Goal: Task Accomplishment & Management: Manage account settings

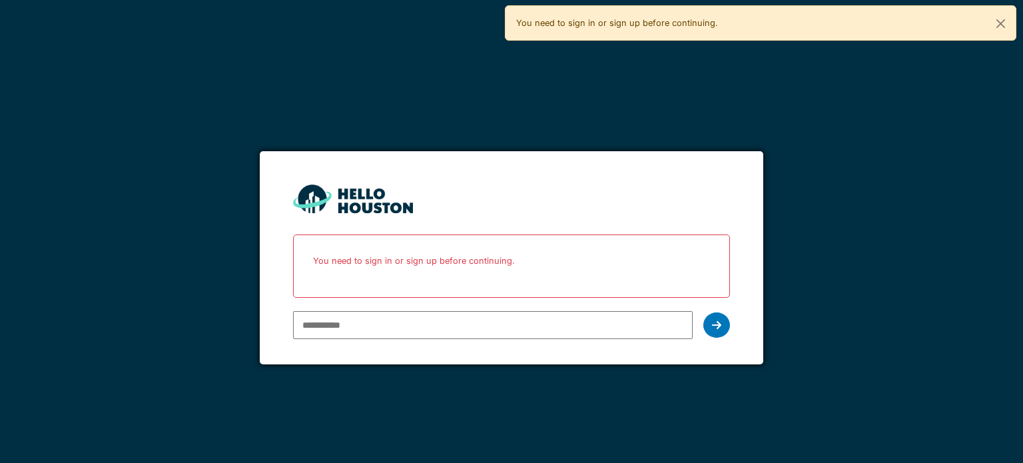
type input "**********"
click at [716, 320] on icon at bounding box center [716, 325] width 9 height 11
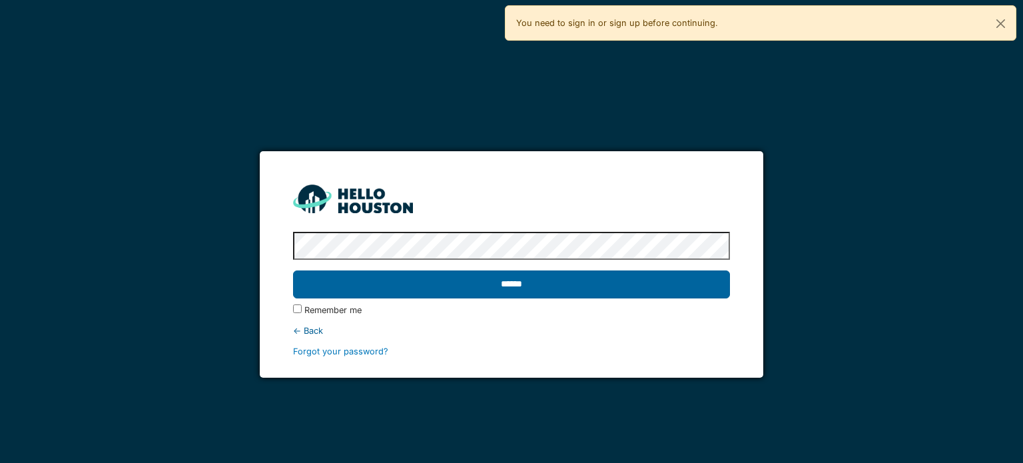
click at [502, 271] on input "******" at bounding box center [511, 285] width 436 height 28
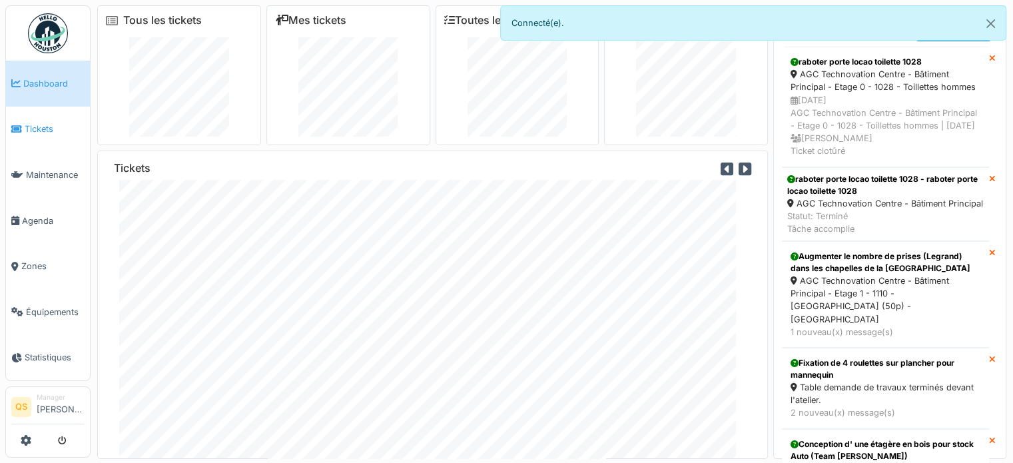
click at [62, 131] on span "Tickets" at bounding box center [55, 129] width 60 height 13
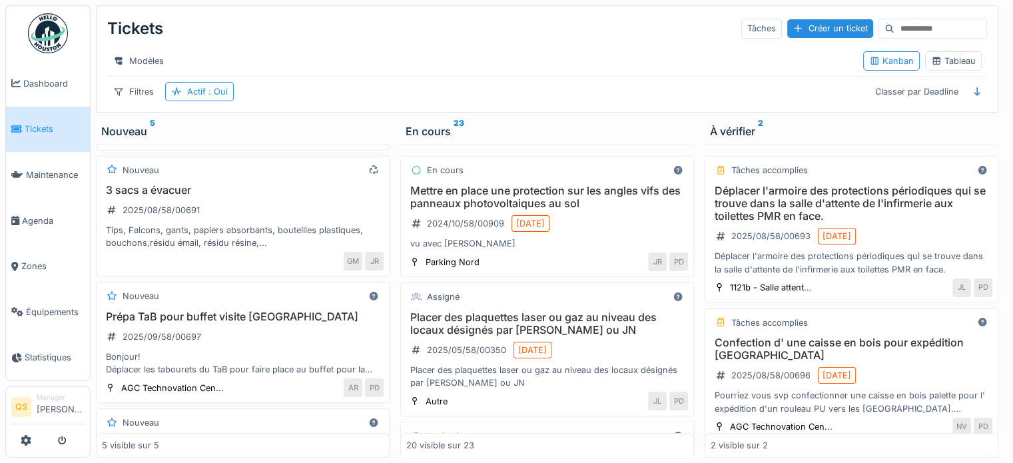
scroll to position [120, 0]
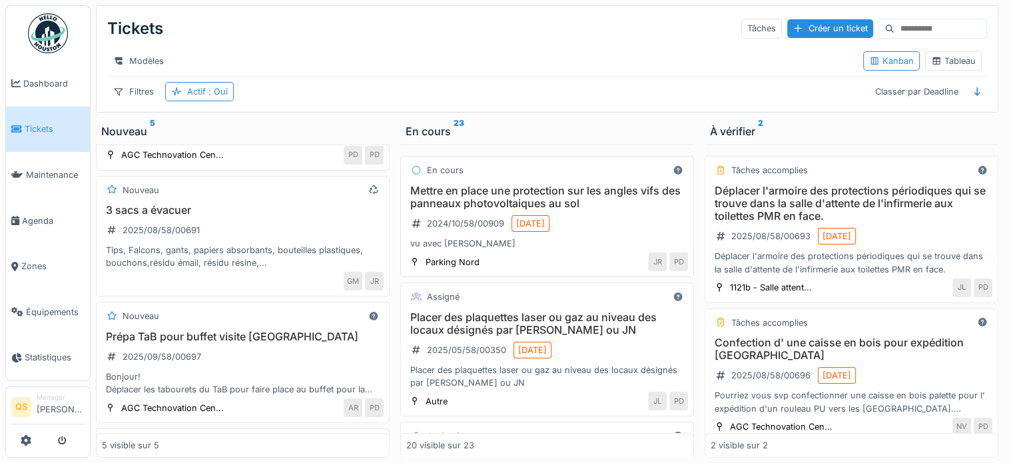
click at [290, 217] on h3 "3 sacs a évacuer" at bounding box center [243, 210] width 282 height 13
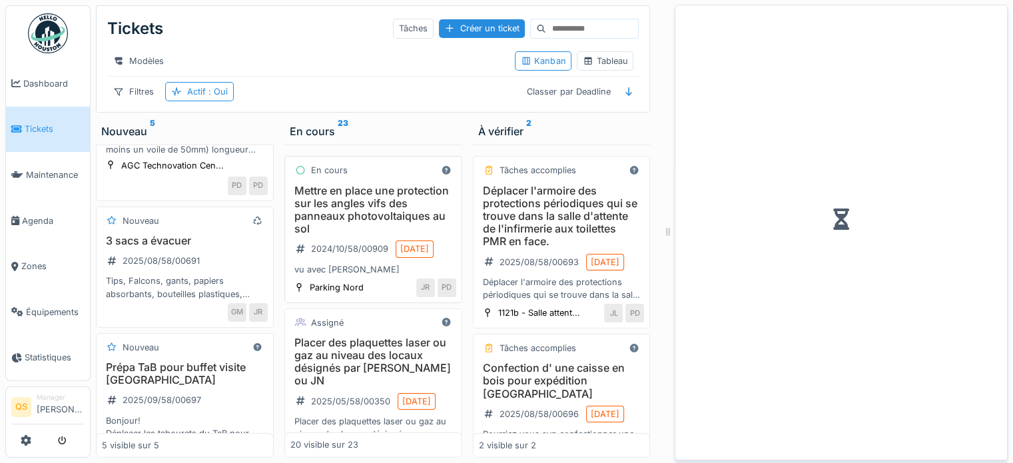
scroll to position [130, 0]
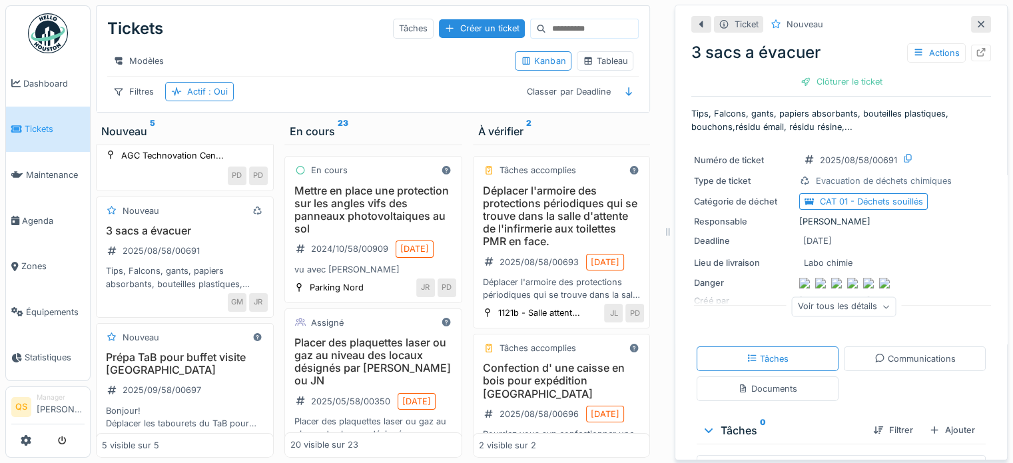
click at [976, 53] on icon at bounding box center [981, 52] width 11 height 9
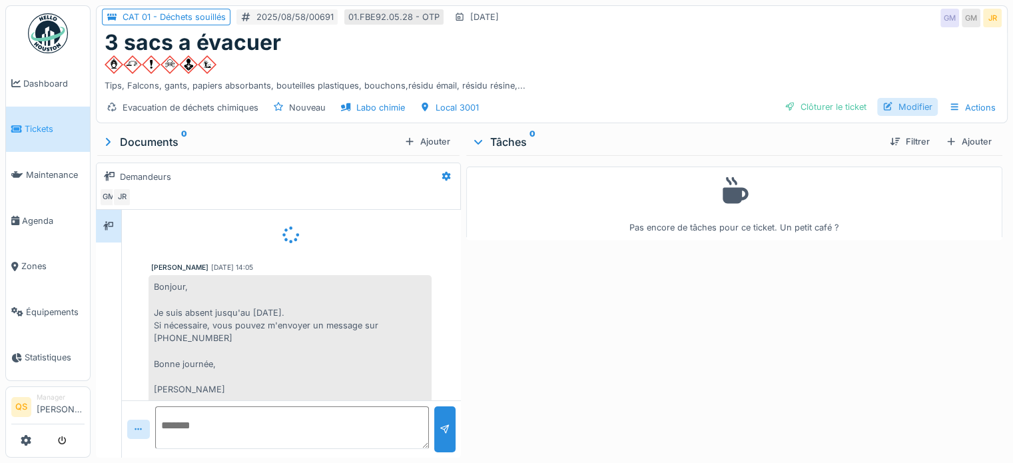
click at [891, 109] on div "Modifier" at bounding box center [907, 107] width 61 height 18
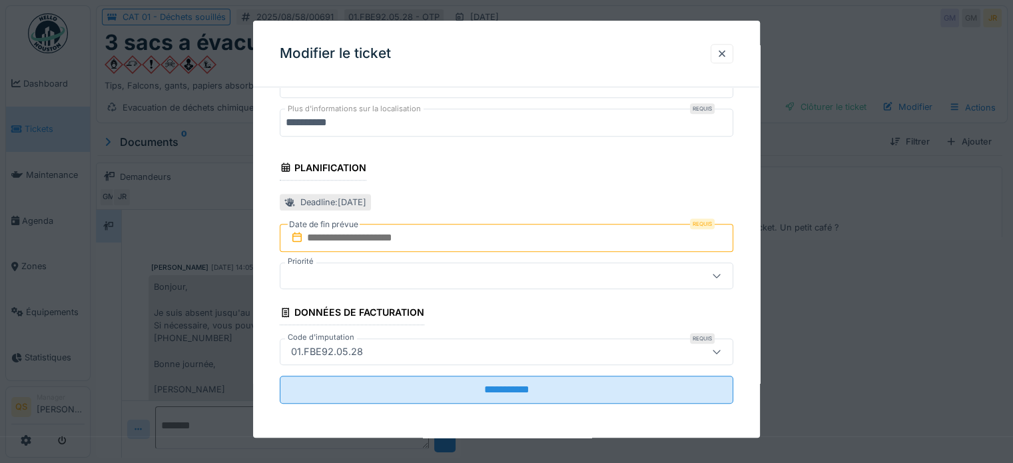
scroll to position [10, 0]
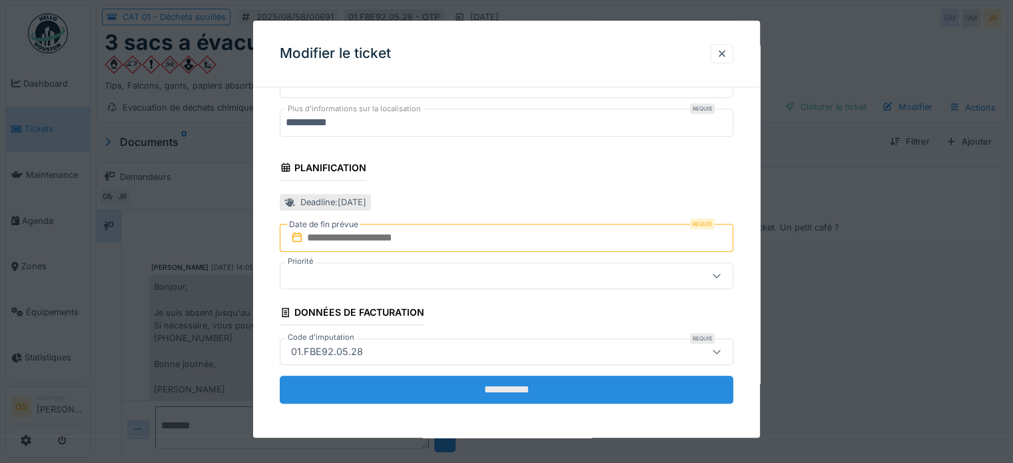
click at [396, 388] on input "**********" at bounding box center [507, 390] width 454 height 28
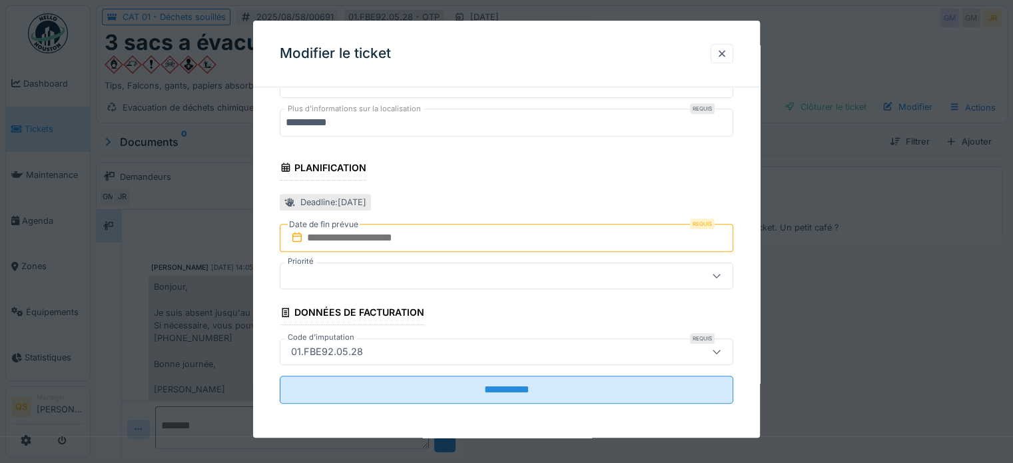
click at [350, 234] on input "text" at bounding box center [507, 238] width 454 height 28
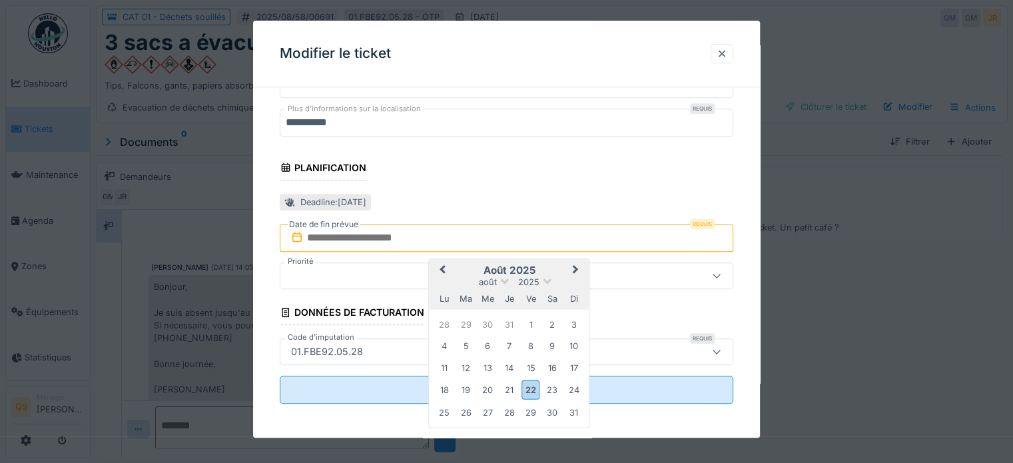
scroll to position [40, 0]
click at [528, 387] on div "22" at bounding box center [531, 389] width 18 height 19
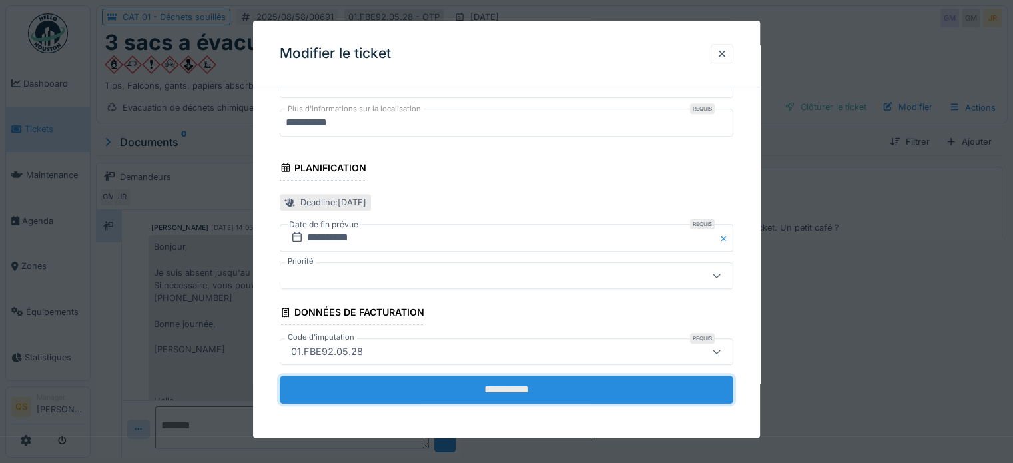
click at [533, 391] on input "**********" at bounding box center [507, 390] width 454 height 28
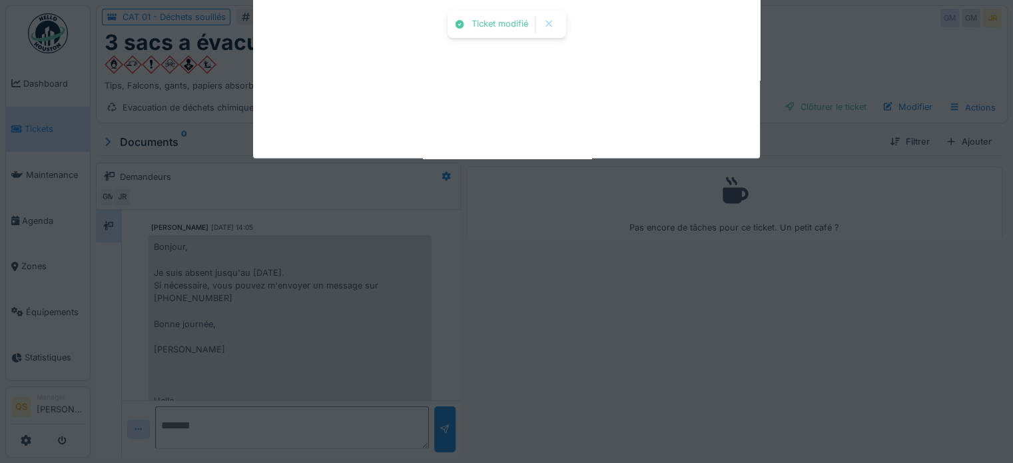
scroll to position [325, 0]
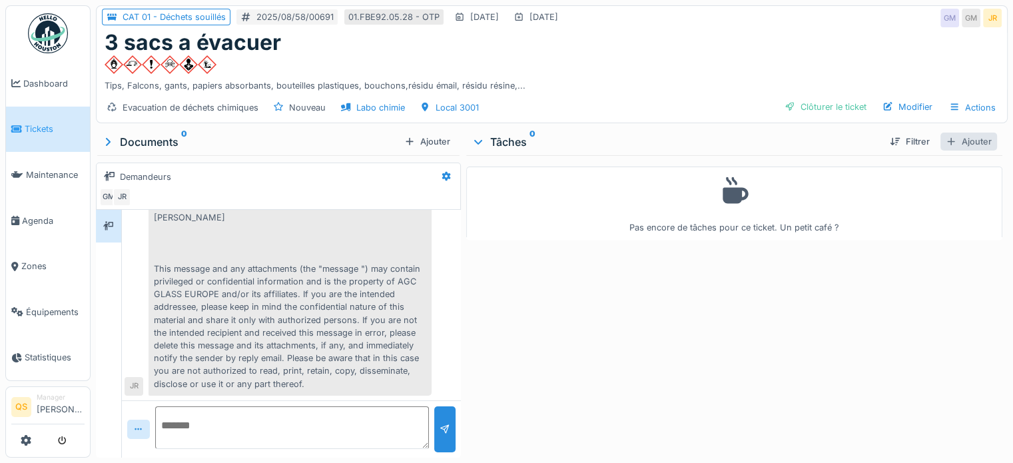
click at [959, 133] on div "Ajouter" at bounding box center [969, 142] width 57 height 18
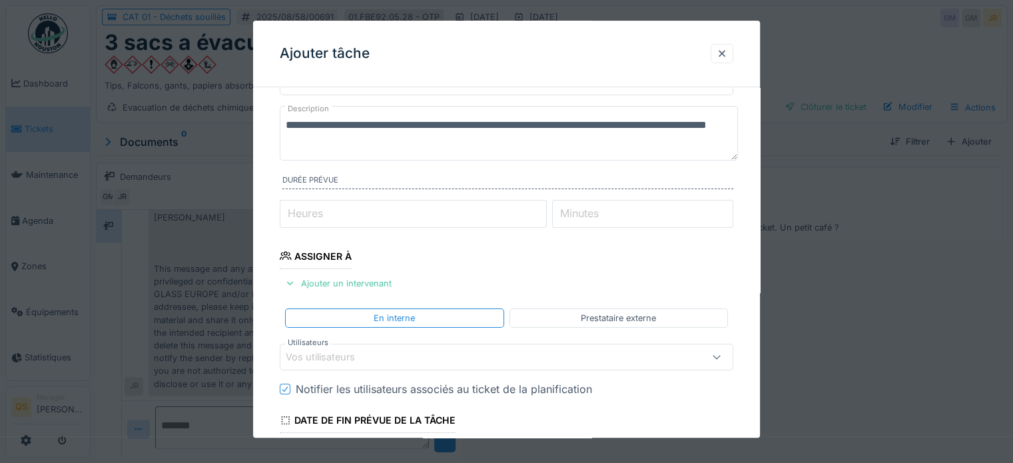
click at [349, 355] on div "Vos utilisateurs" at bounding box center [330, 357] width 88 height 15
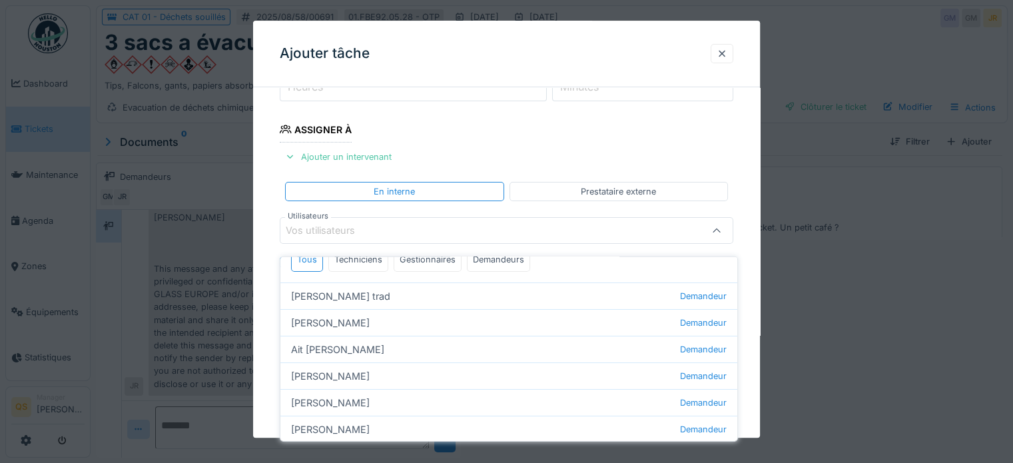
scroll to position [0, 0]
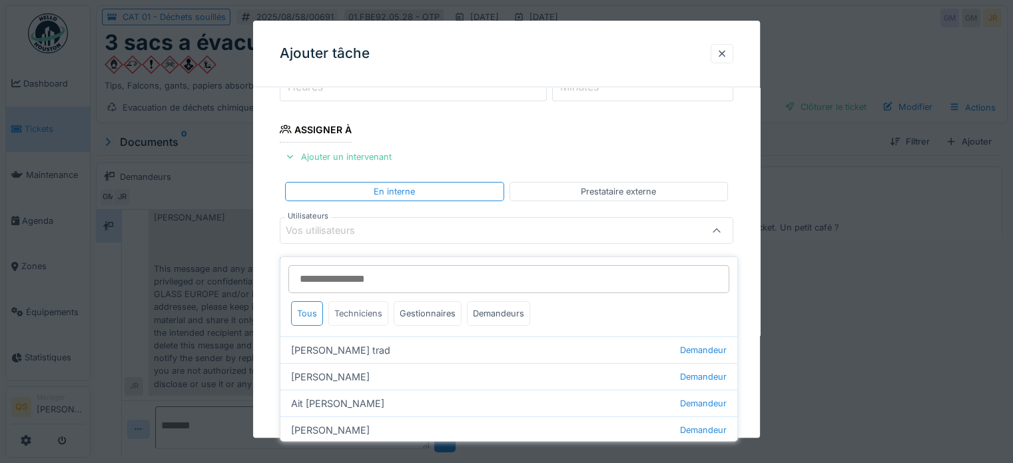
click at [351, 306] on div "Techniciens" at bounding box center [358, 313] width 60 height 25
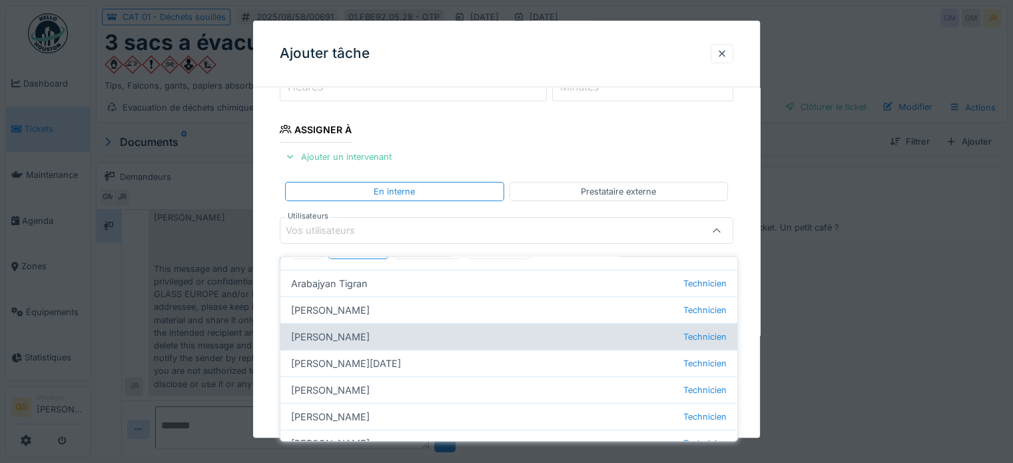
scroll to position [105, 0]
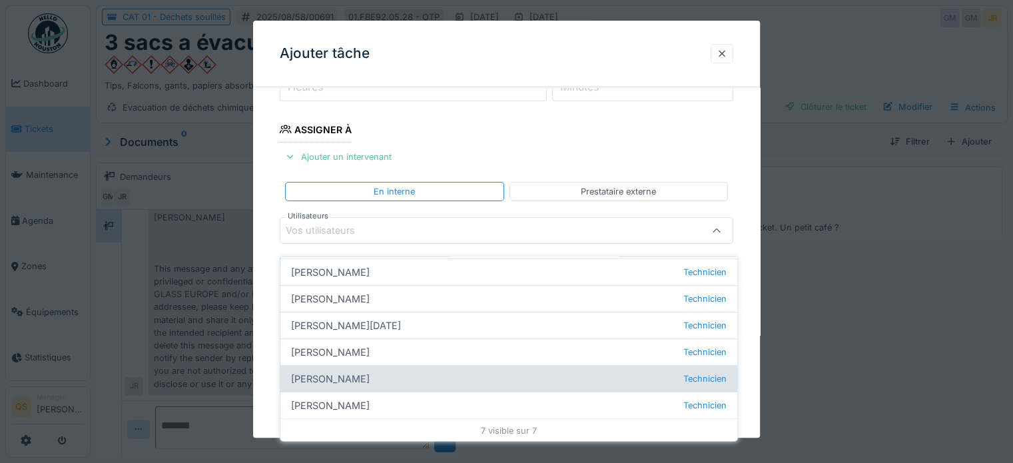
click at [326, 369] on div "Joël Ghysels Technicien" at bounding box center [508, 378] width 457 height 27
type input "****"
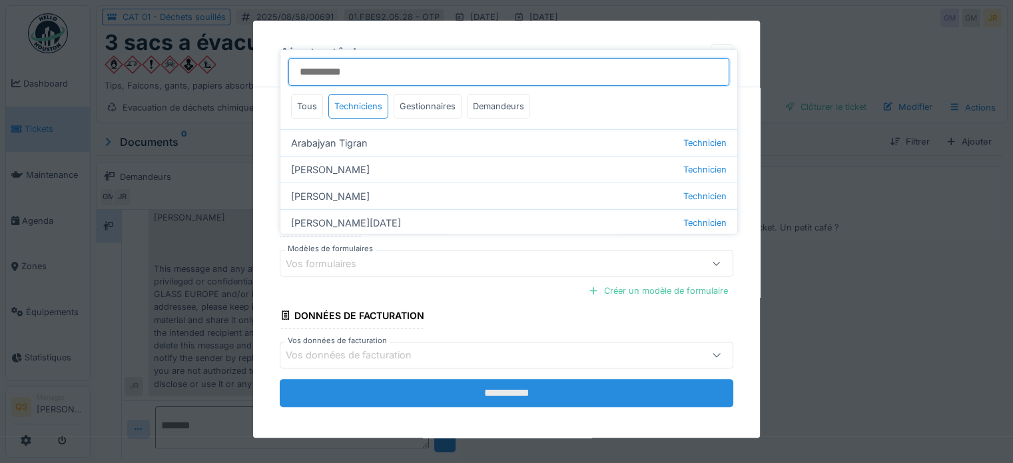
scroll to position [404, 0]
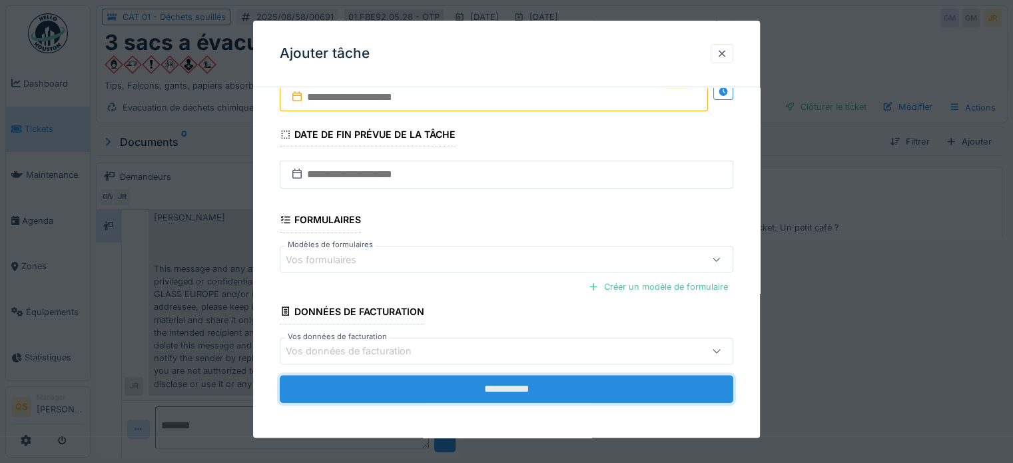
click at [510, 396] on input "**********" at bounding box center [507, 389] width 454 height 28
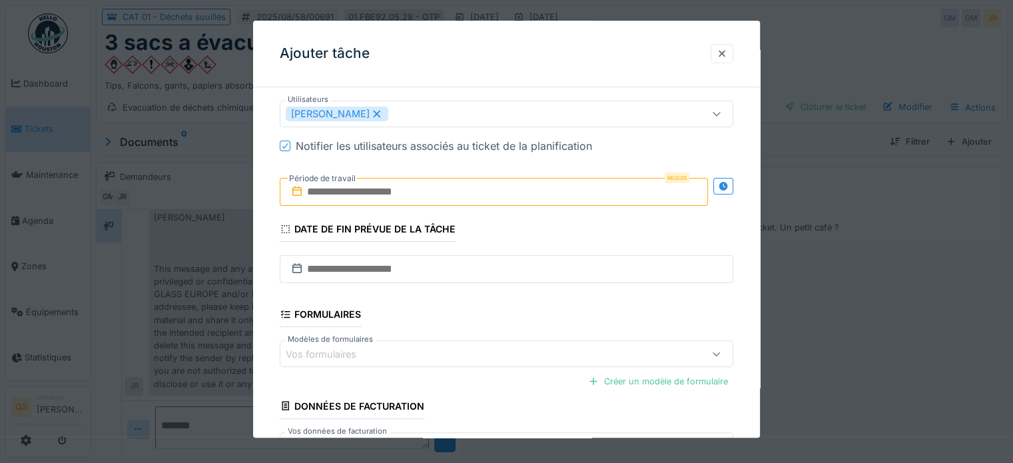
scroll to position [271, 0]
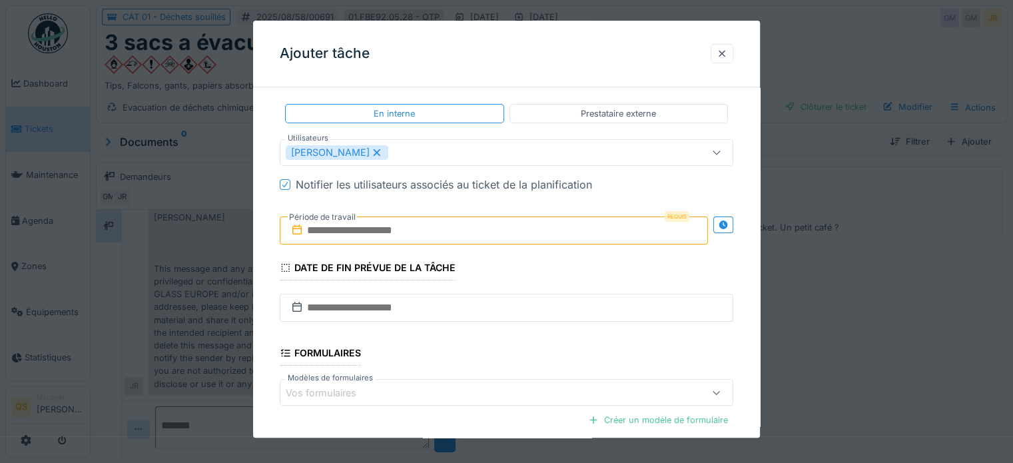
click at [399, 232] on input "text" at bounding box center [494, 231] width 428 height 28
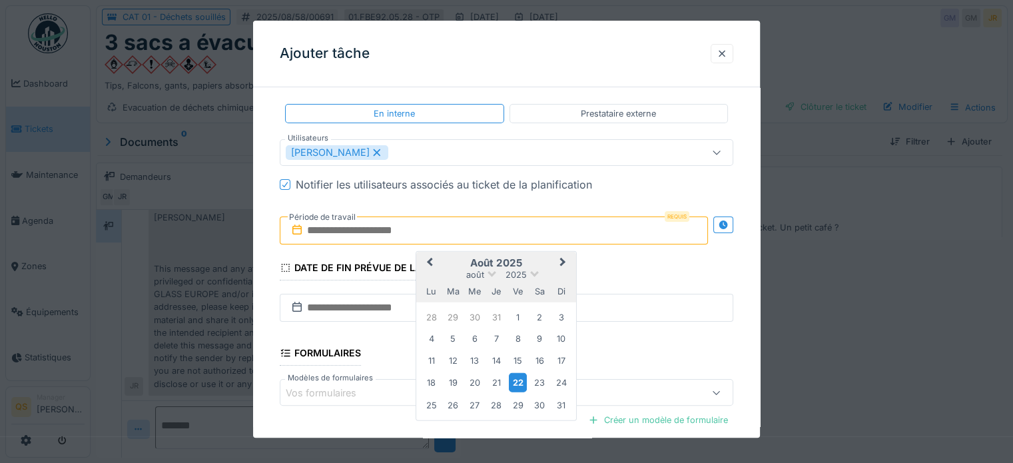
click at [513, 386] on div "22" at bounding box center [518, 382] width 18 height 19
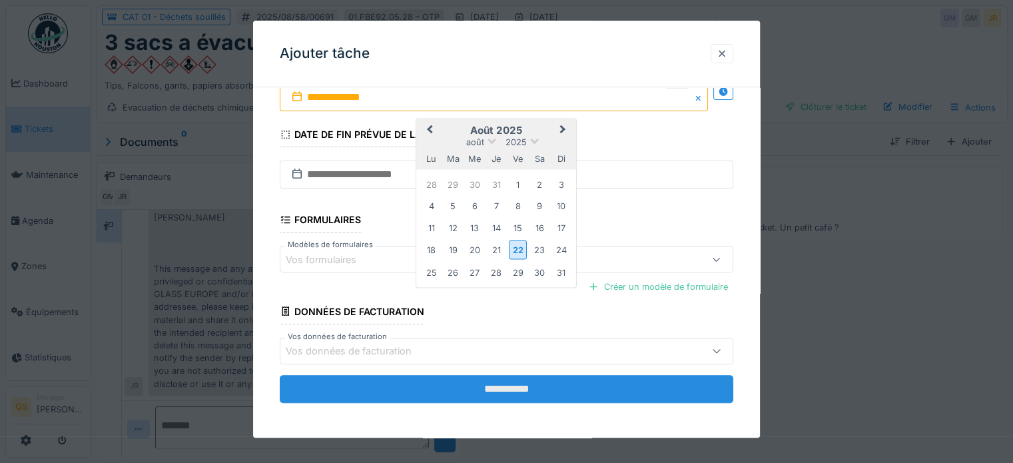
click at [512, 388] on input "**********" at bounding box center [507, 389] width 454 height 28
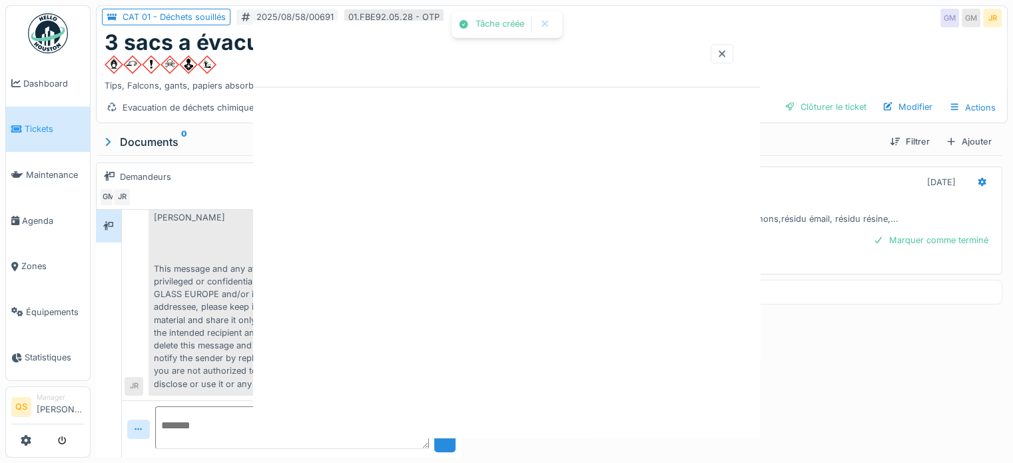
scroll to position [0, 0]
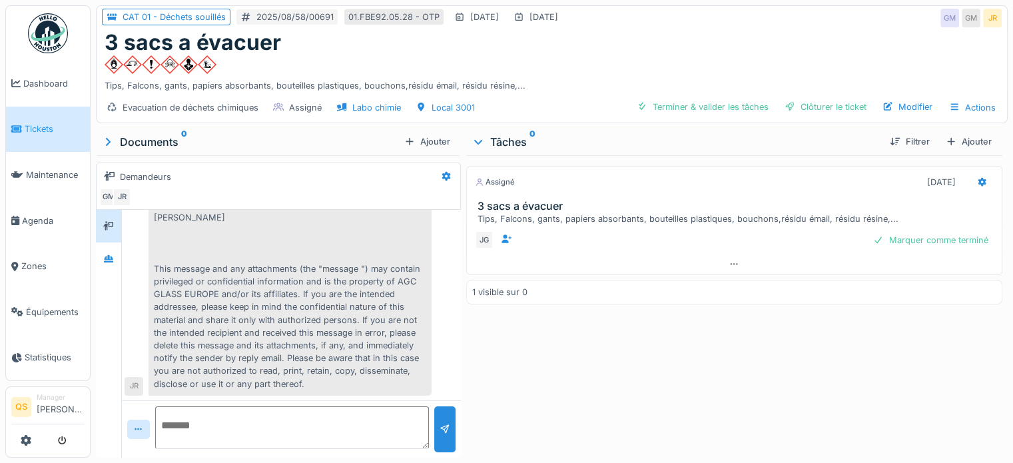
click at [41, 130] on span "Tickets" at bounding box center [55, 129] width 60 height 13
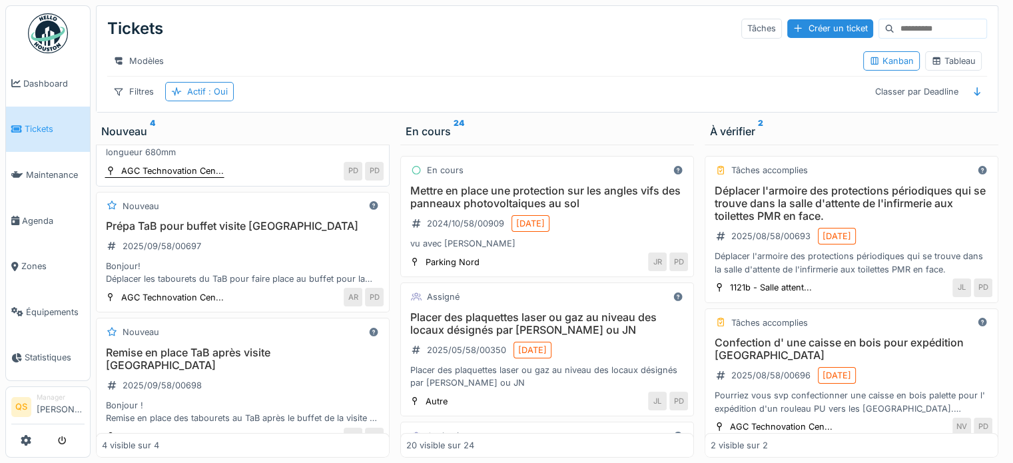
scroll to position [133, 0]
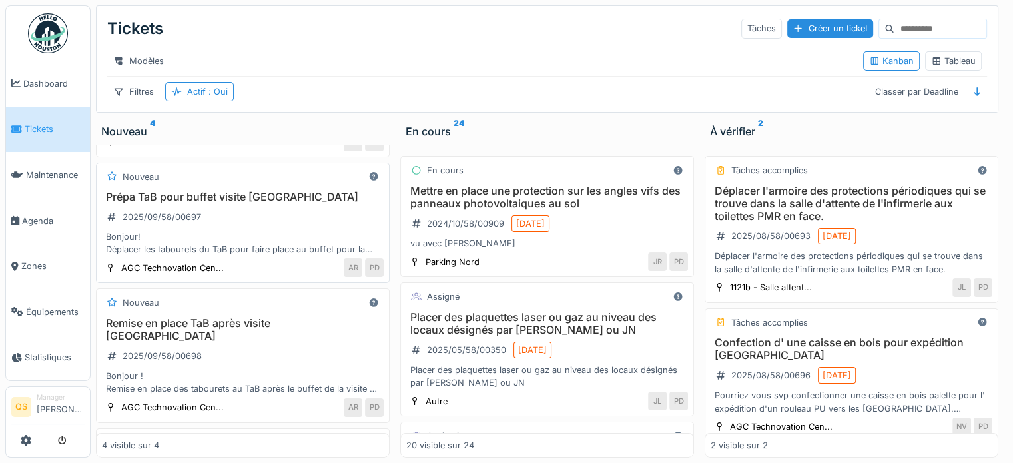
click at [286, 229] on div "Prépa TaB pour buffet visite [GEOGRAPHIC_DATA]-san 2025/09/58/00697 Bonjour! Dé…" at bounding box center [243, 224] width 282 height 66
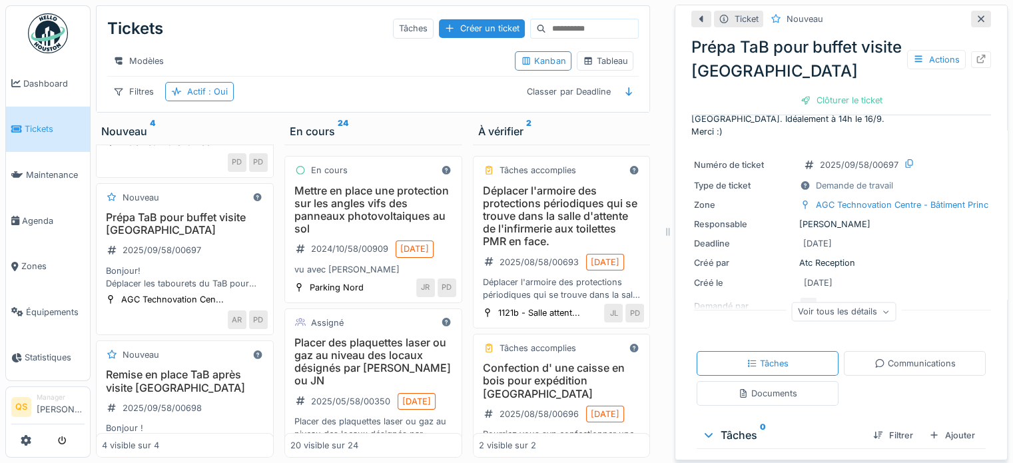
scroll to position [67, 0]
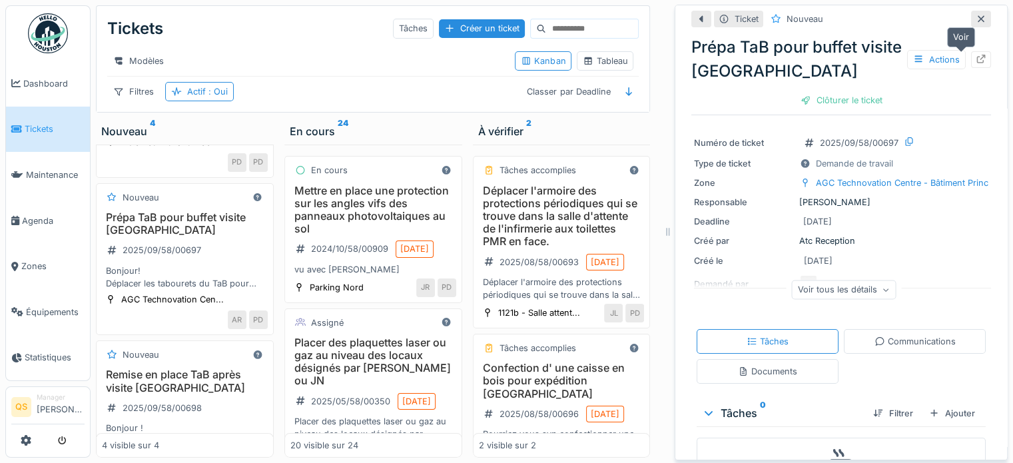
click at [976, 58] on icon at bounding box center [981, 59] width 11 height 9
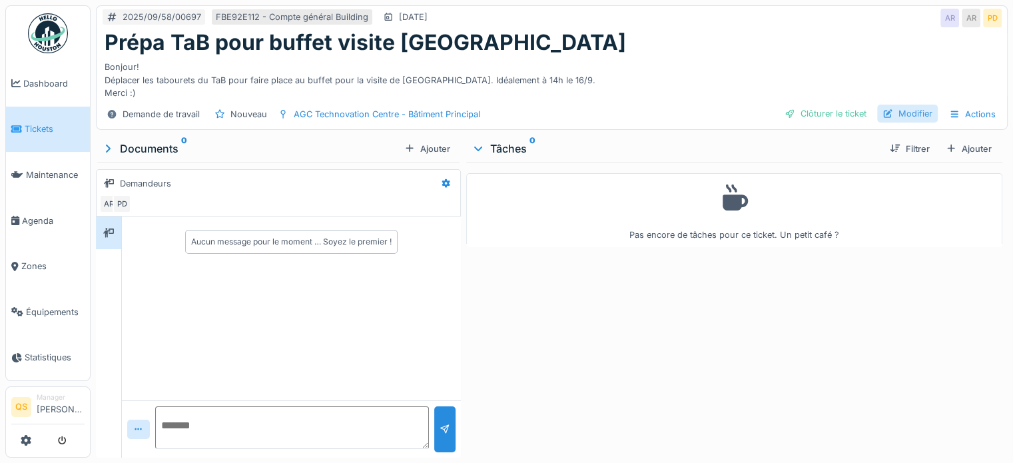
click at [913, 115] on div "Modifier" at bounding box center [907, 114] width 61 height 18
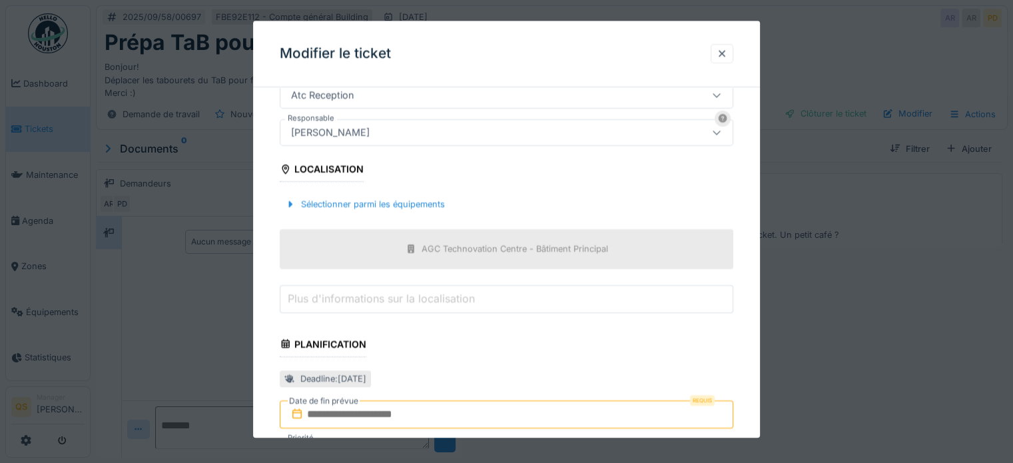
scroll to position [400, 0]
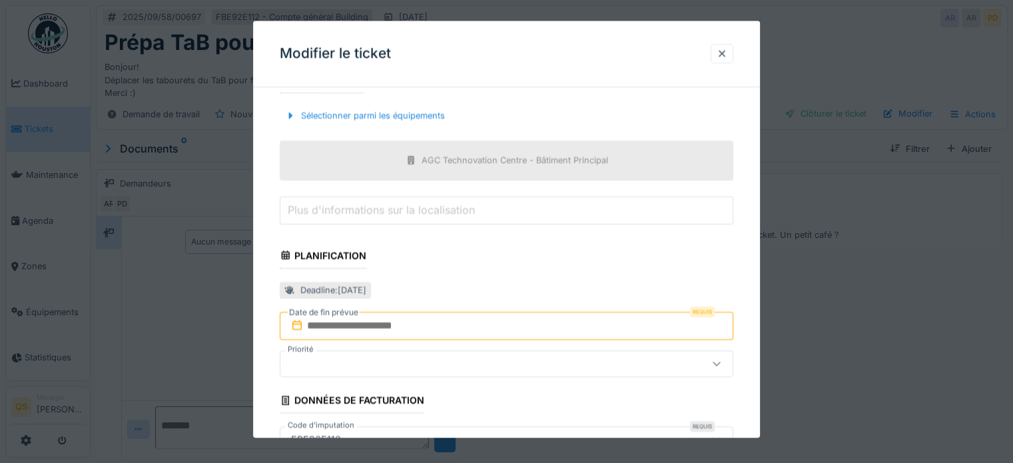
click at [371, 330] on input "text" at bounding box center [507, 326] width 454 height 28
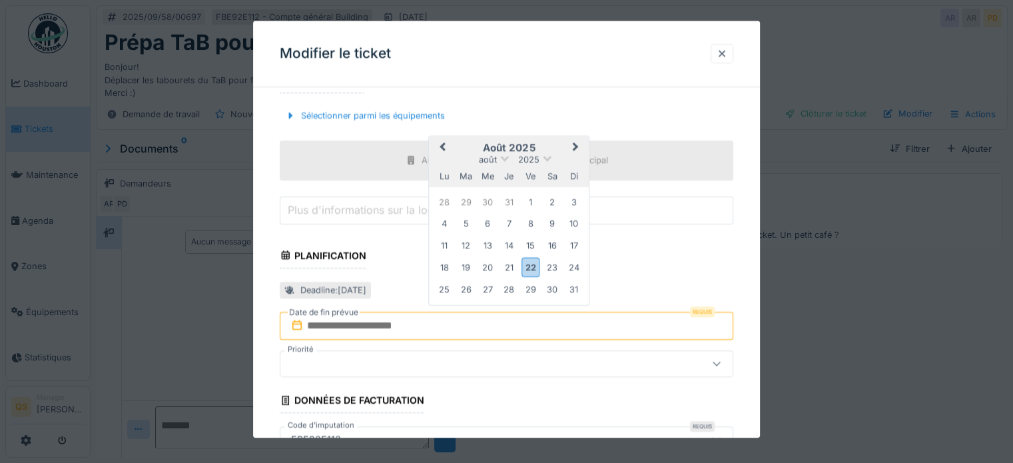
click at [576, 141] on button "Next Month" at bounding box center [577, 148] width 21 height 21
click at [466, 243] on div "16" at bounding box center [466, 246] width 18 height 18
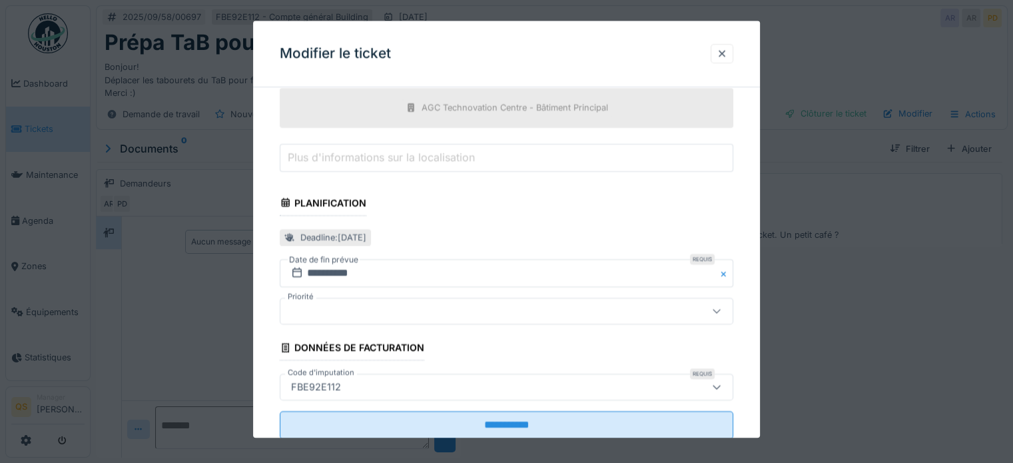
scroll to position [488, 0]
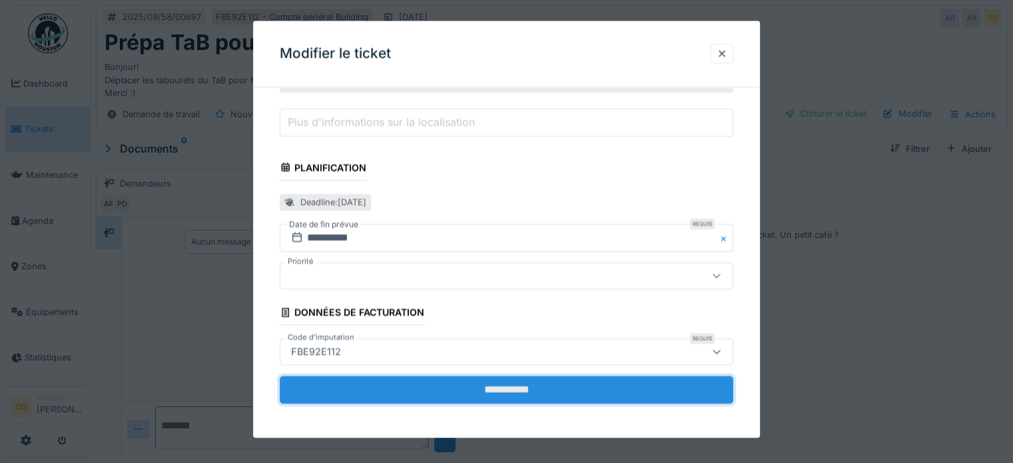
click at [576, 386] on input "**********" at bounding box center [507, 390] width 454 height 28
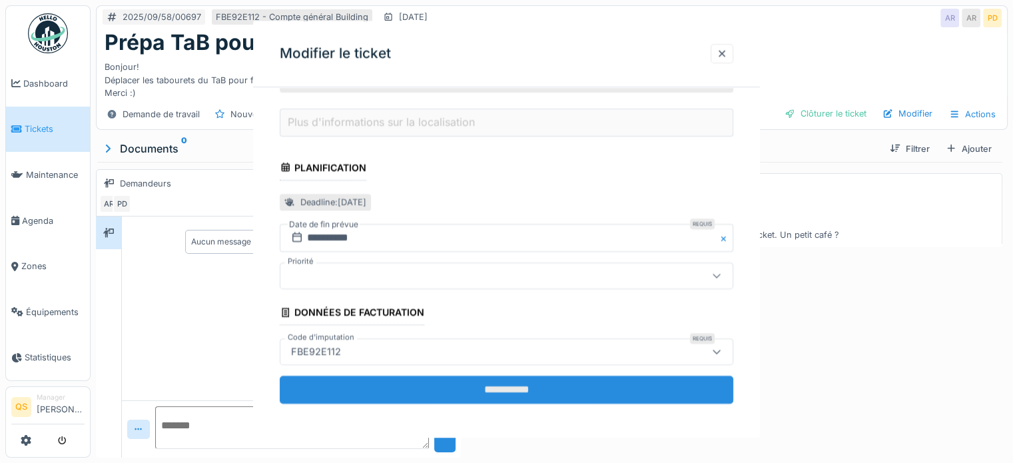
scroll to position [0, 0]
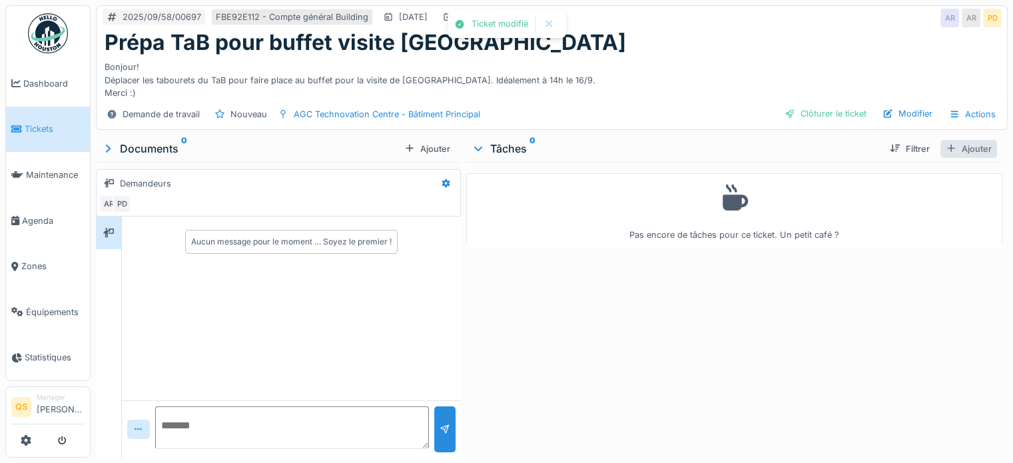
click at [966, 147] on div "Ajouter" at bounding box center [969, 149] width 57 height 18
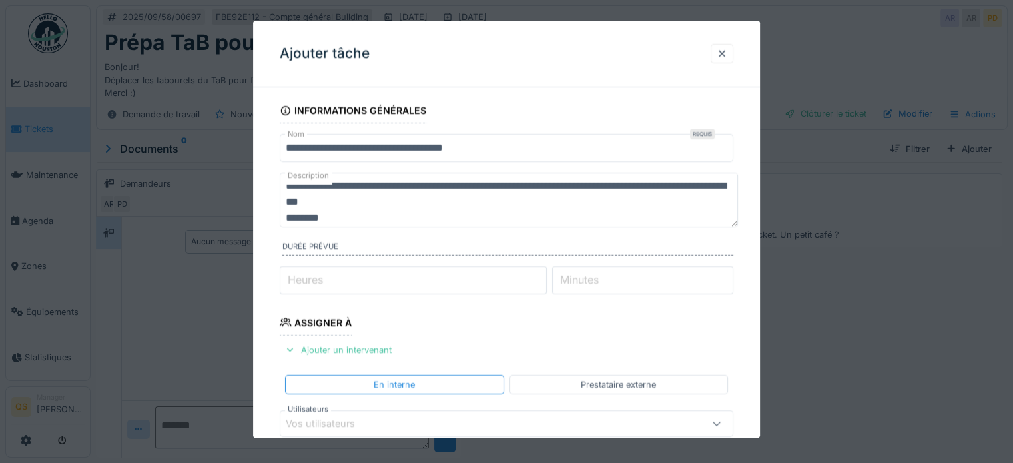
scroll to position [32, 0]
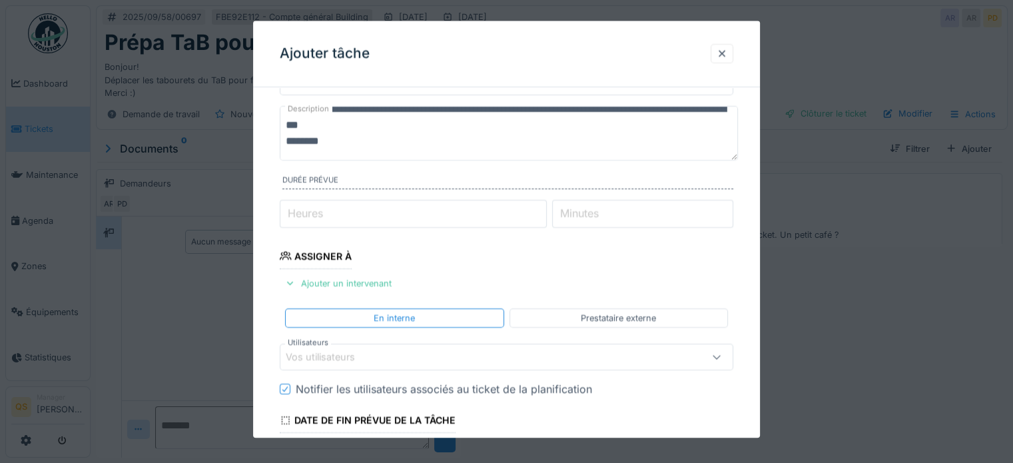
click at [334, 354] on div "Vos utilisateurs" at bounding box center [330, 357] width 88 height 15
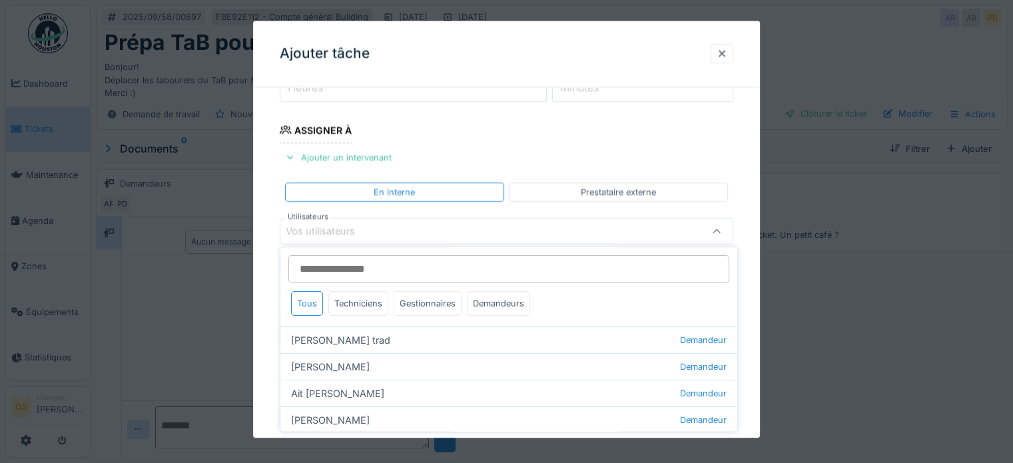
scroll to position [193, 0]
click at [349, 301] on div "Techniciens" at bounding box center [358, 303] width 60 height 25
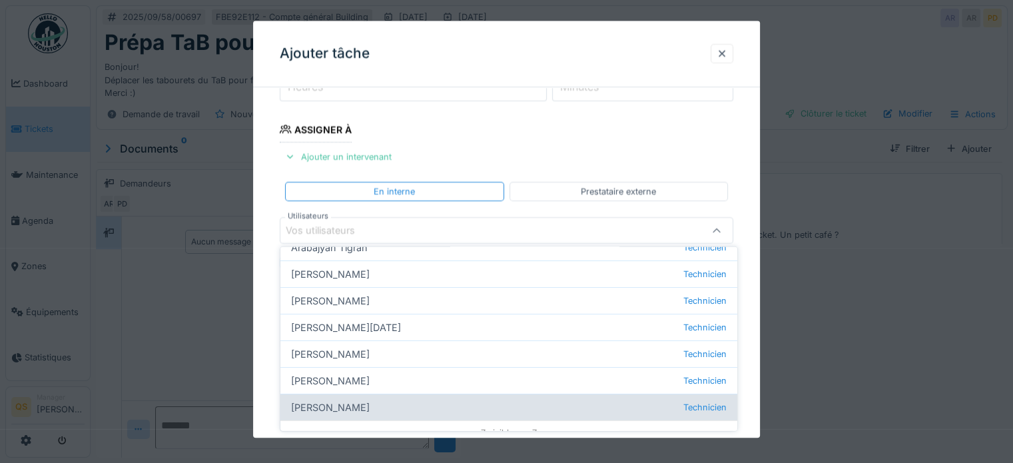
scroll to position [105, 0]
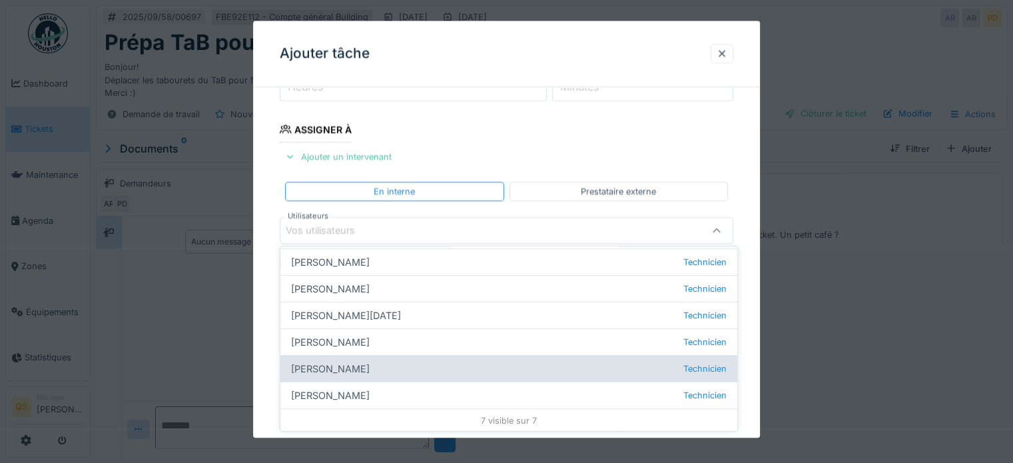
click at [332, 371] on div "Joël Ghysels Technicien" at bounding box center [508, 368] width 457 height 27
type input "****"
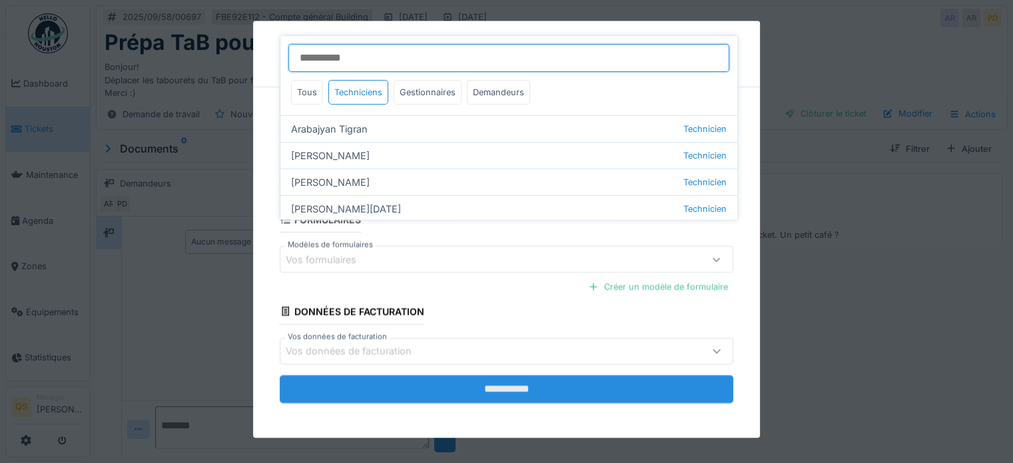
scroll to position [10, 0]
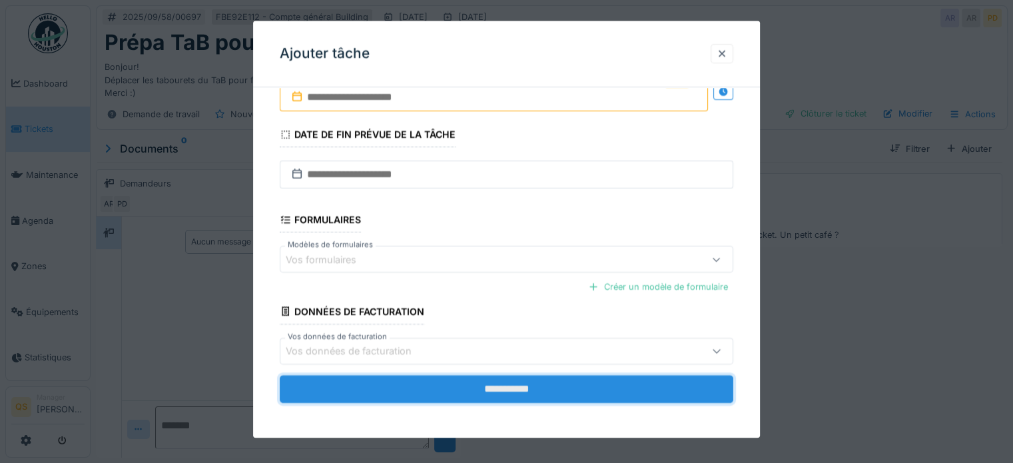
click at [530, 385] on input "**********" at bounding box center [507, 389] width 454 height 28
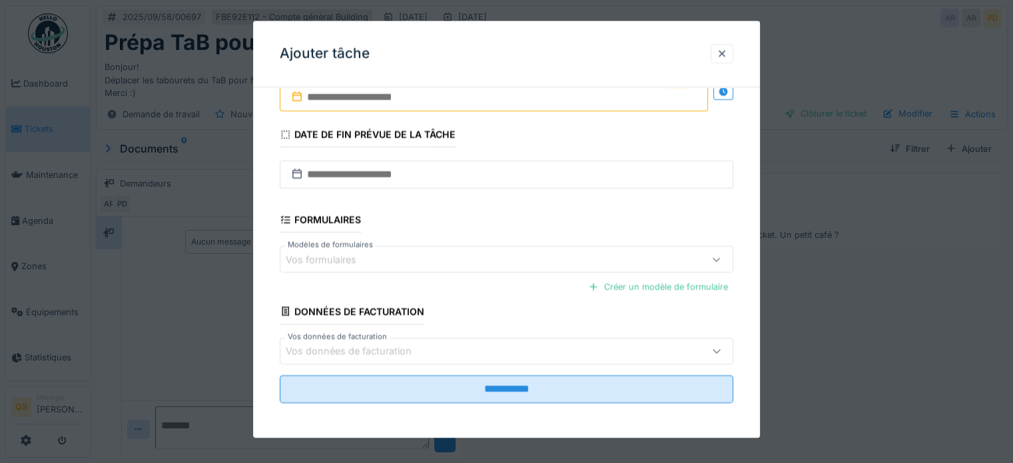
click at [426, 100] on input "text" at bounding box center [494, 97] width 428 height 28
click at [598, 133] on fieldset "**********" at bounding box center [507, 54] width 454 height 720
click at [487, 101] on input "text" at bounding box center [494, 97] width 428 height 28
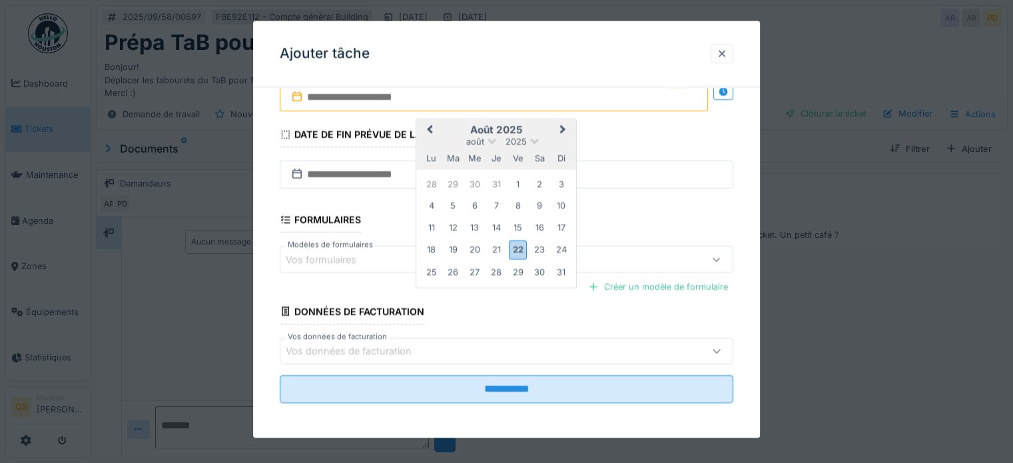
click at [563, 128] on span "Next Month" at bounding box center [563, 131] width 0 height 16
click at [454, 226] on div "16" at bounding box center [453, 228] width 18 height 18
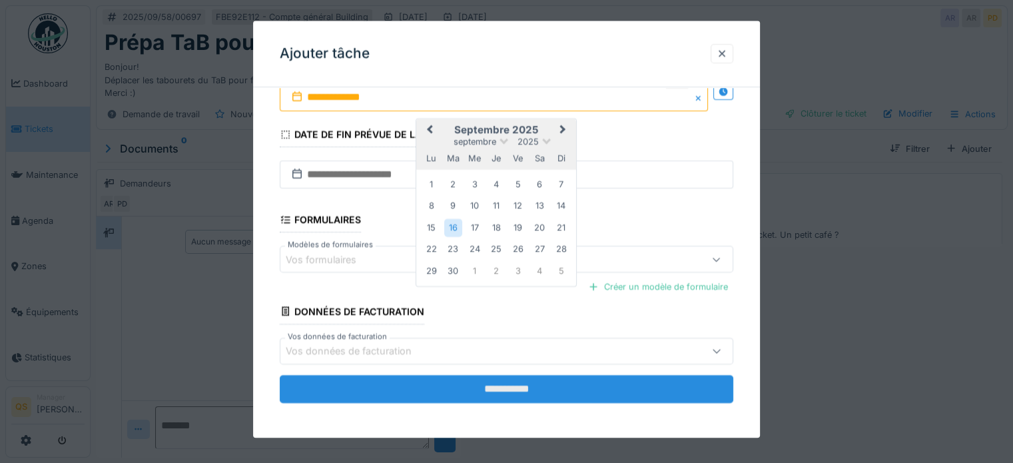
click at [506, 388] on input "**********" at bounding box center [507, 389] width 454 height 28
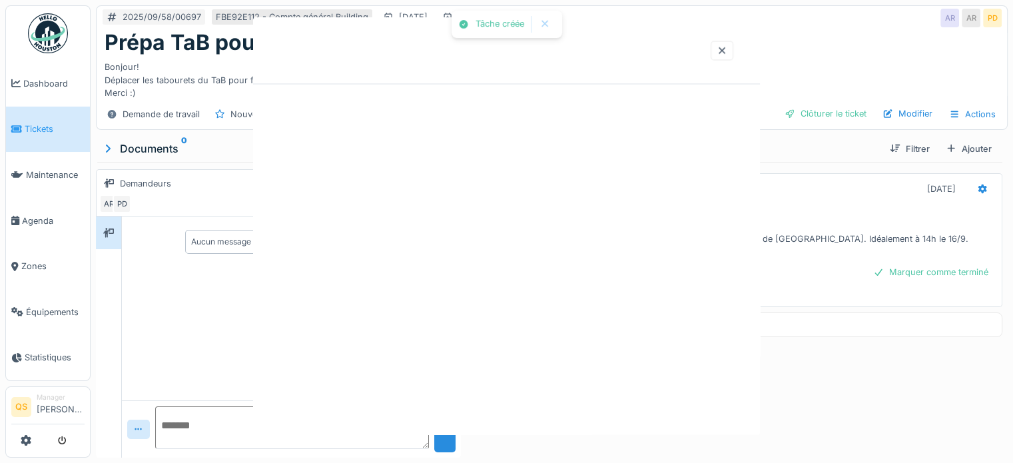
scroll to position [0, 0]
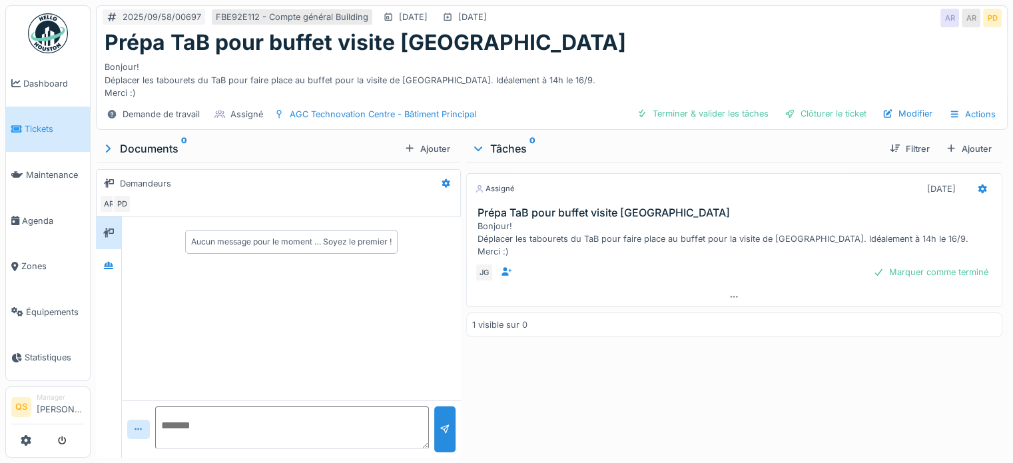
click at [53, 133] on link "Tickets" at bounding box center [48, 130] width 84 height 46
